Goal: Task Accomplishment & Management: Manage account settings

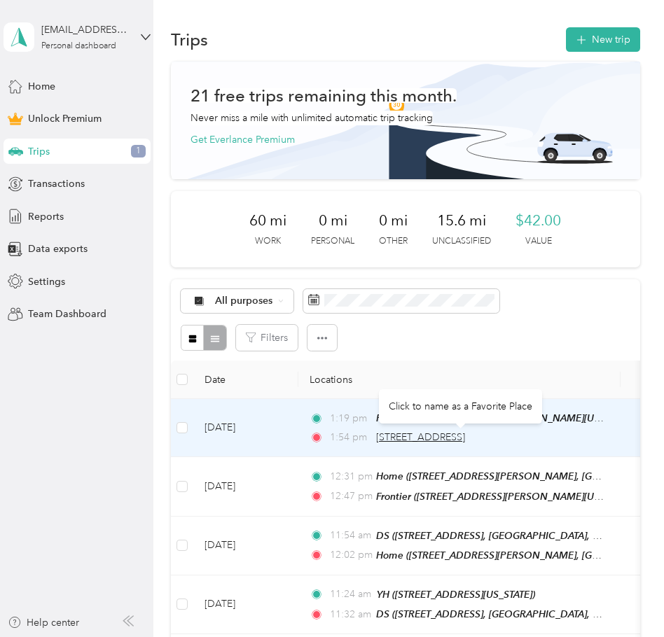
click at [465, 436] on span "[STREET_ADDRESS]" at bounding box center [420, 437] width 89 height 12
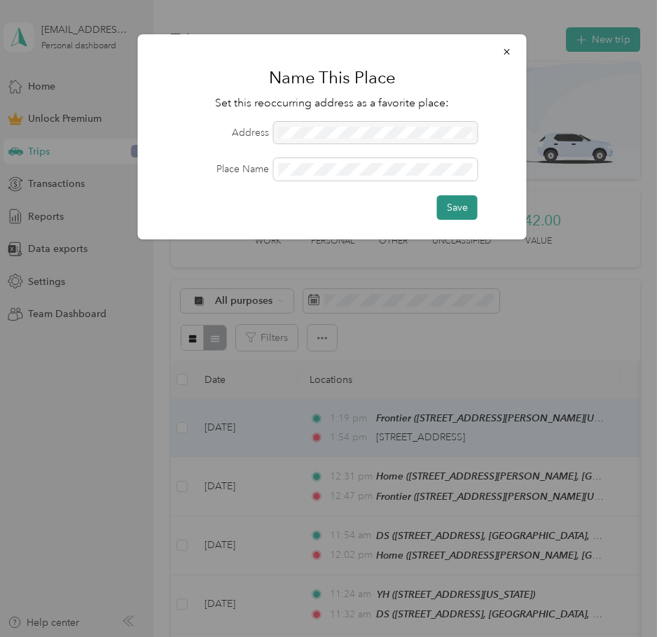
click at [452, 197] on button "Save" at bounding box center [457, 207] width 41 height 25
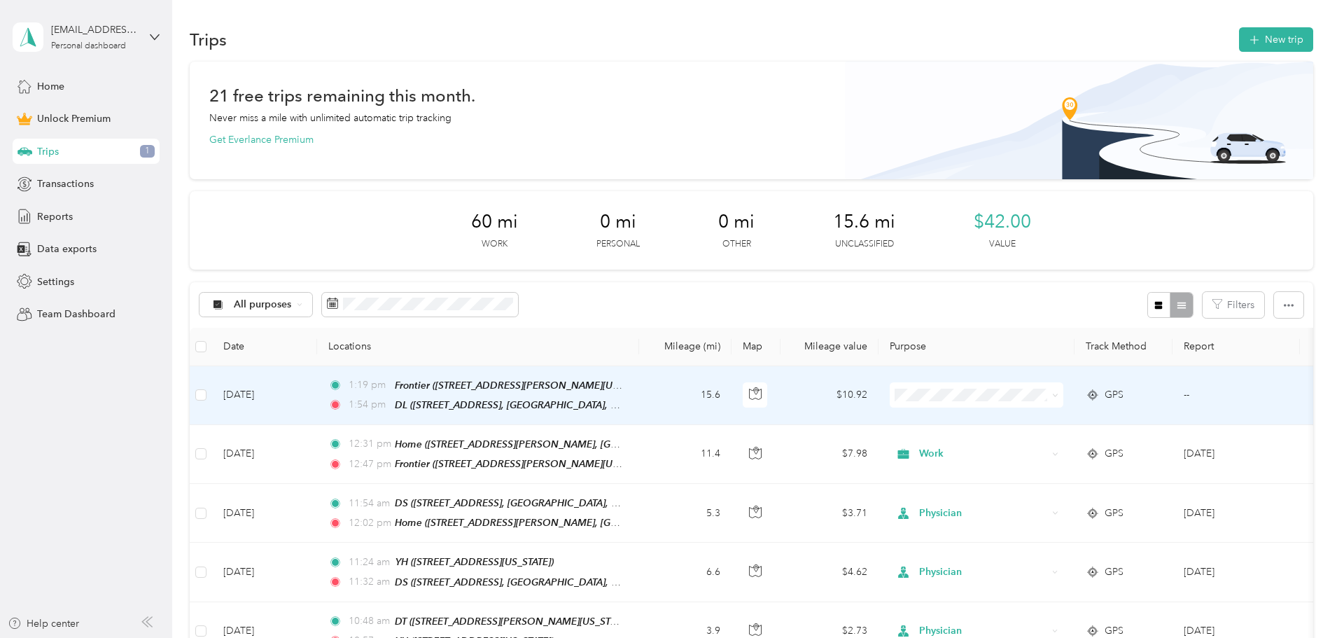
click at [1058, 387] on span at bounding box center [977, 394] width 174 height 25
click at [1059, 396] on icon at bounding box center [1055, 395] width 6 height 6
click at [1057, 471] on span "Physician" at bounding box center [1083, 468] width 130 height 15
